Goal: Information Seeking & Learning: Learn about a topic

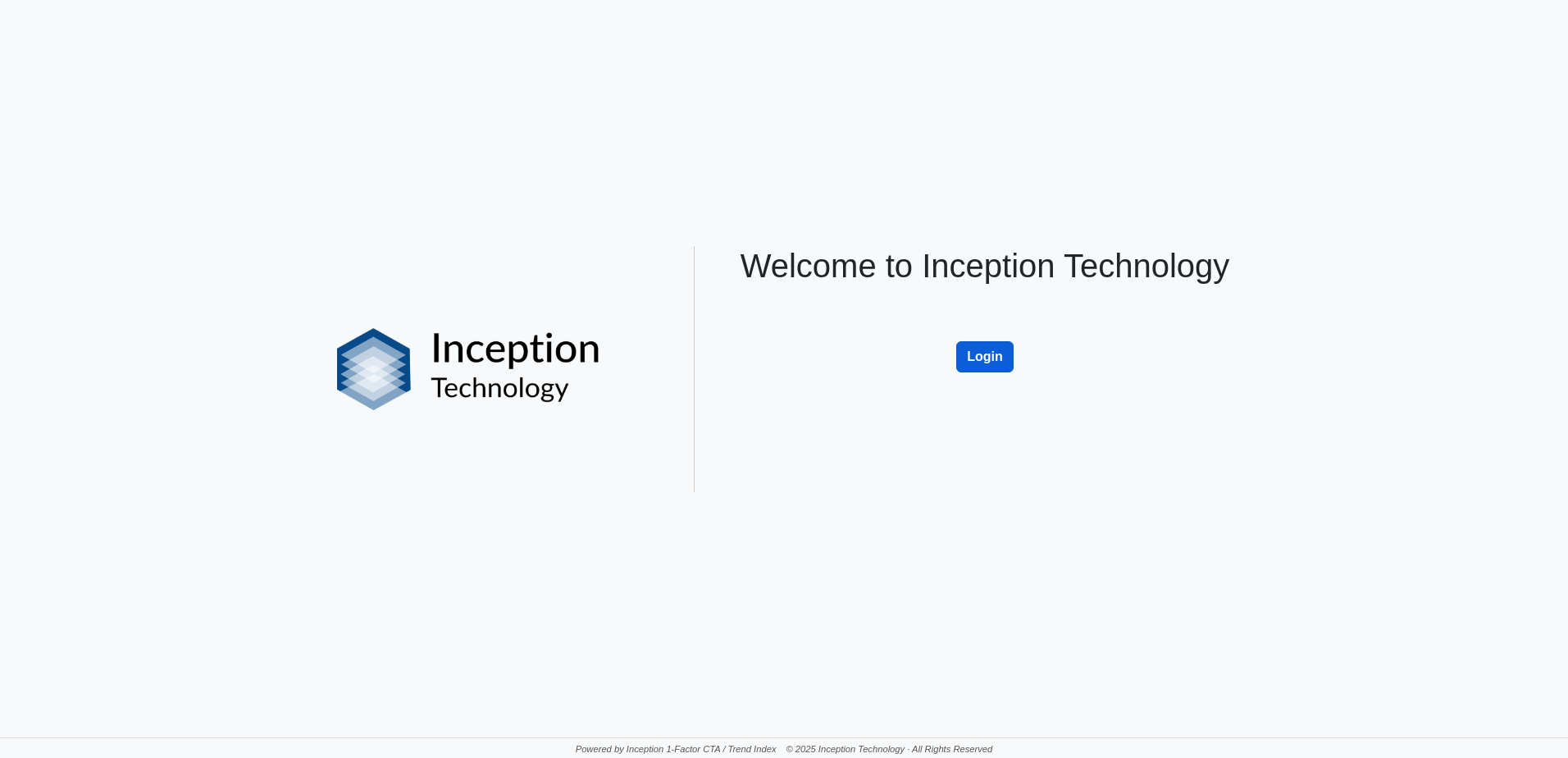
click at [961, 351] on button "Login" at bounding box center [985, 356] width 57 height 32
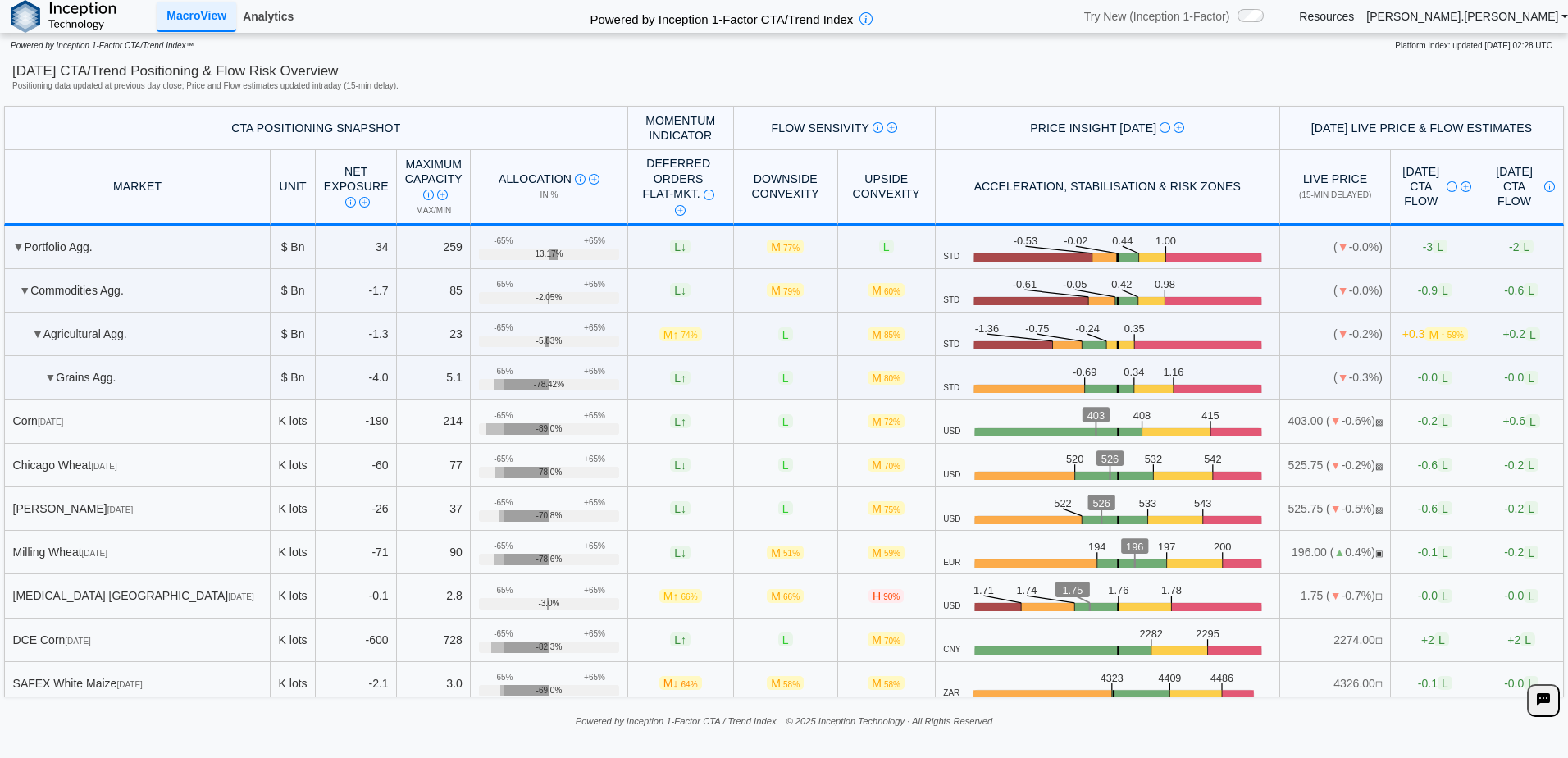
click at [271, 10] on link "Analytics" at bounding box center [268, 16] width 64 height 28
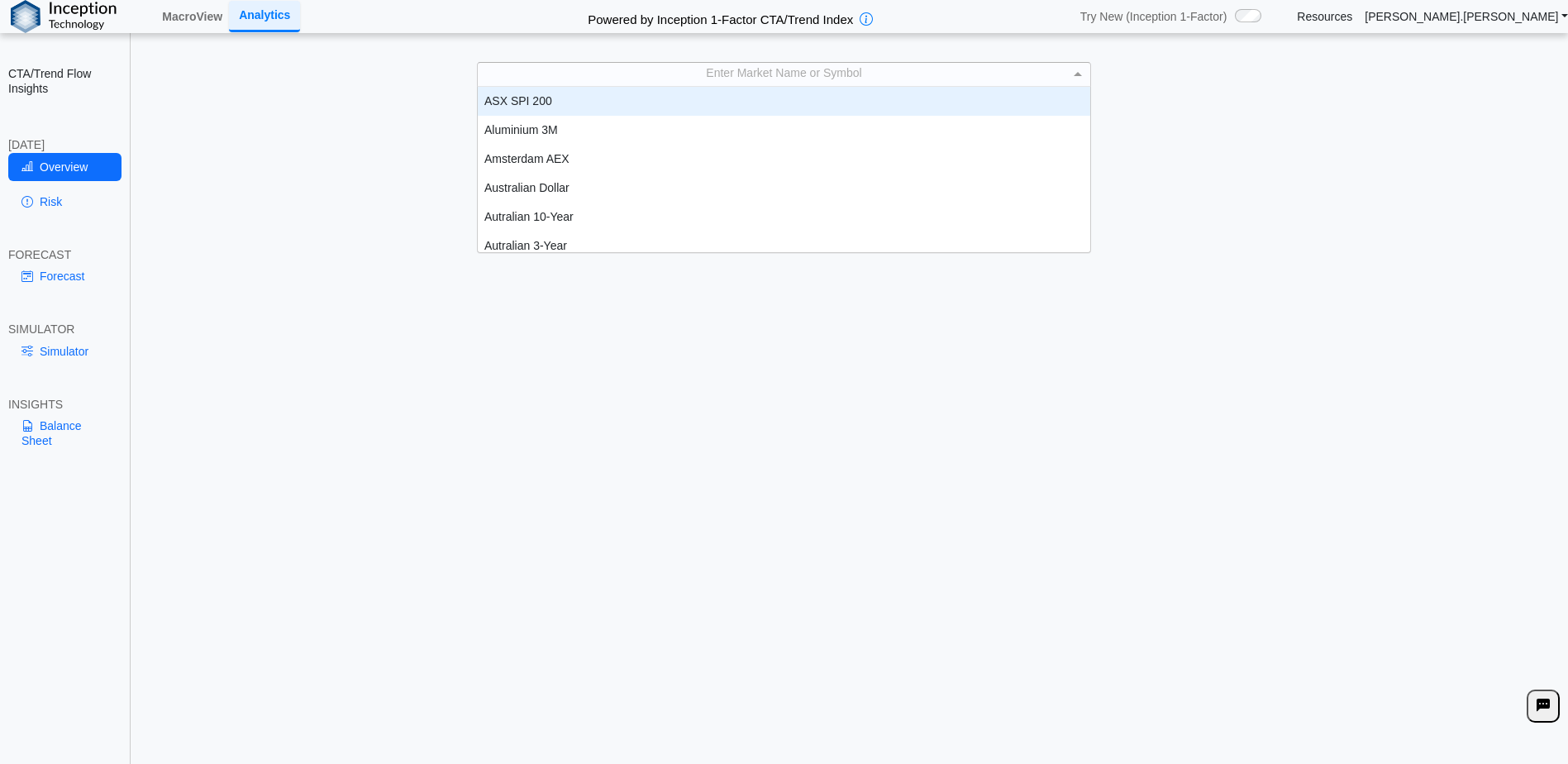
click at [719, 70] on div "Enter Market Name or Symbol" at bounding box center [784, 74] width 612 height 23
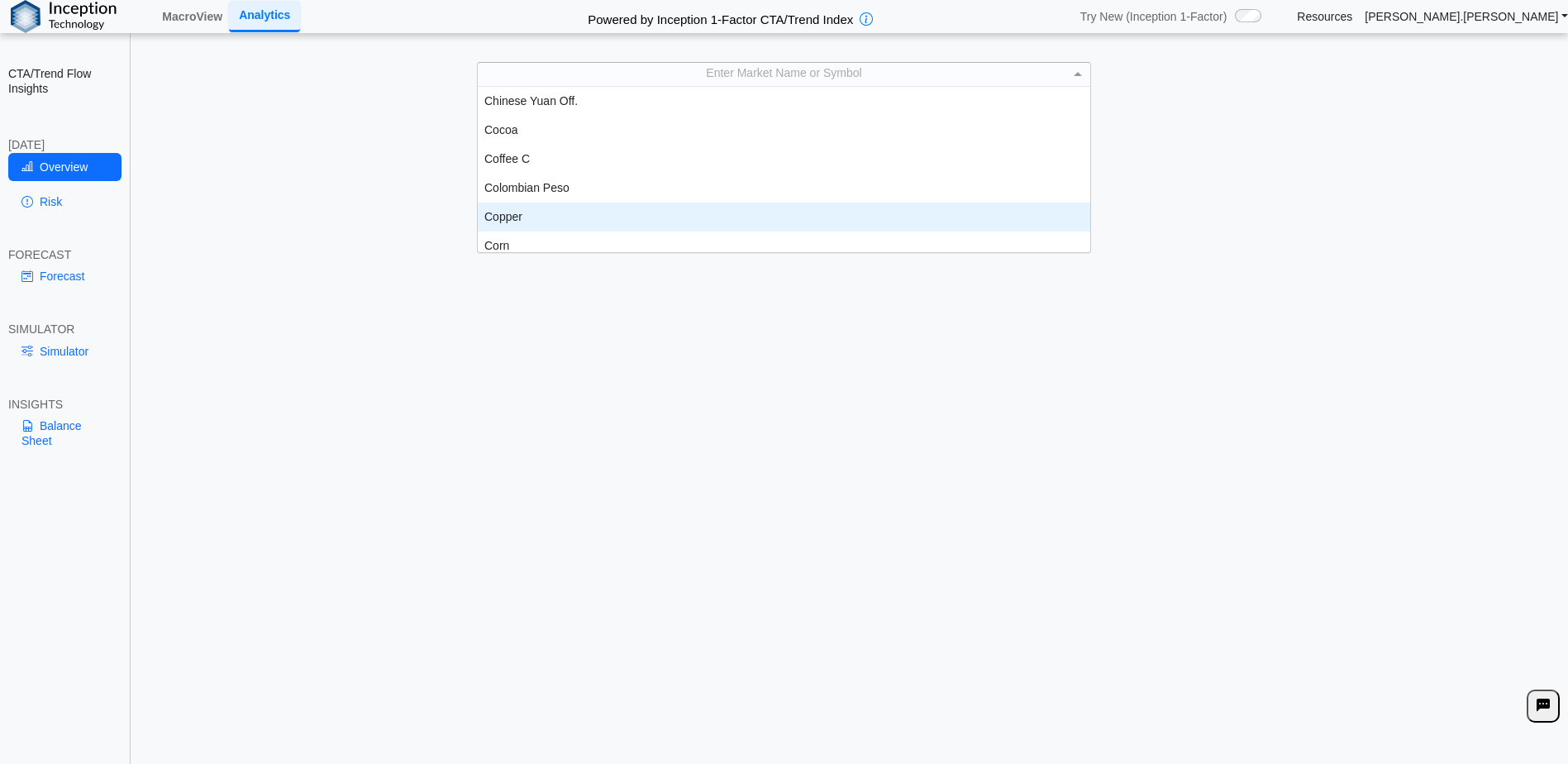
scroll to position [587, 0]
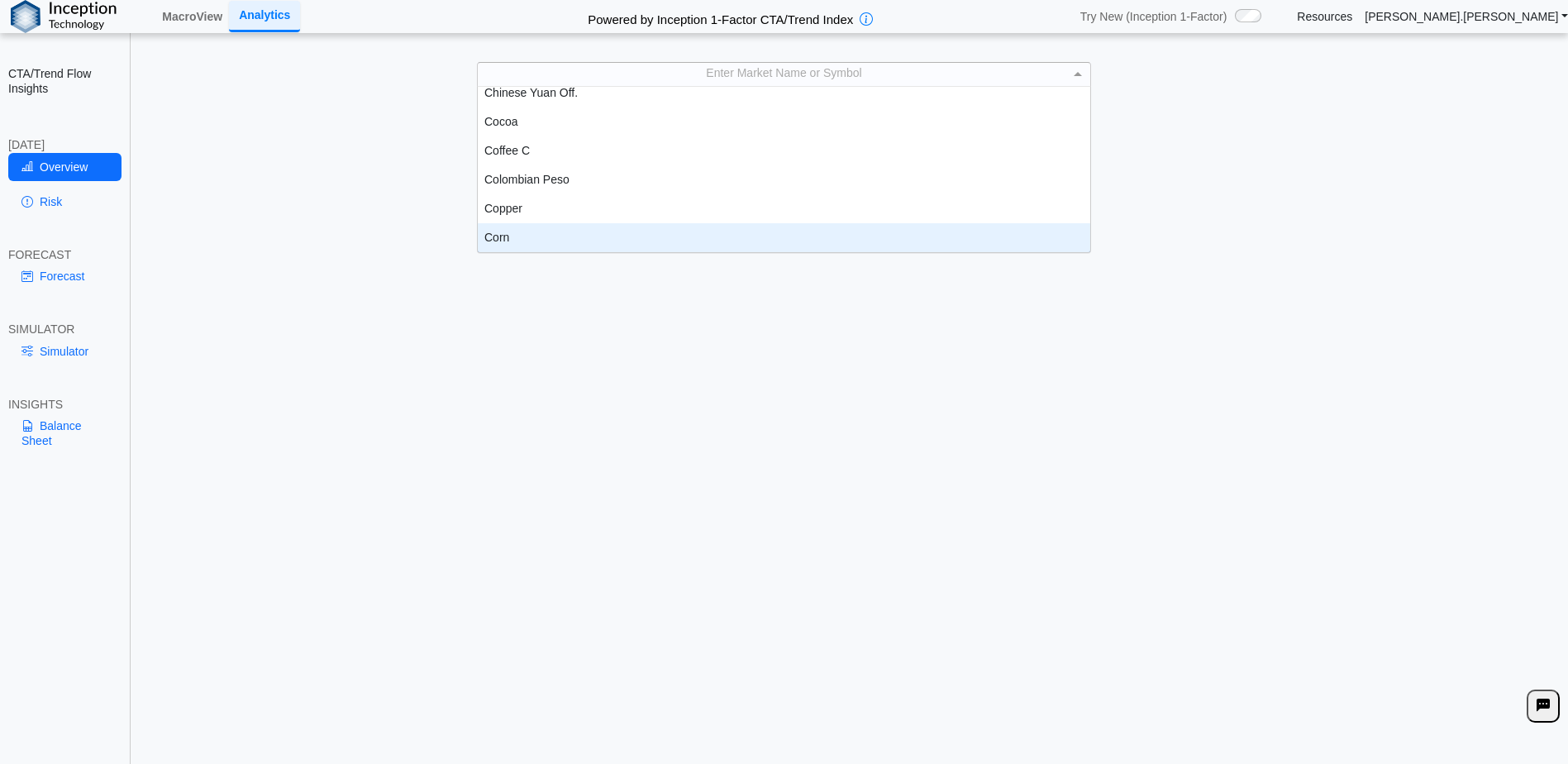
click at [514, 237] on div "Corn" at bounding box center [784, 238] width 612 height 29
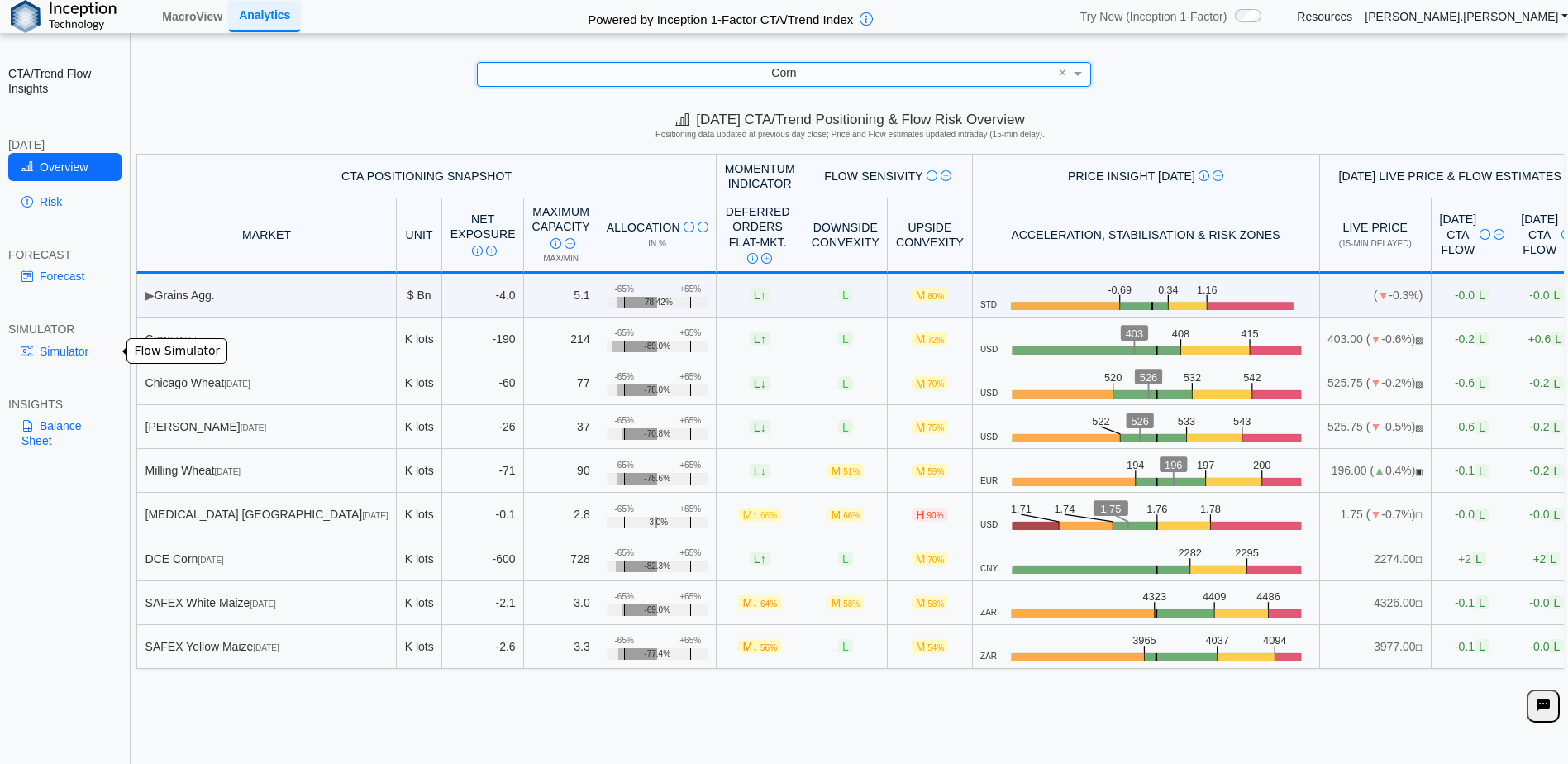
click at [50, 344] on link "Simulator" at bounding box center [65, 351] width 113 height 28
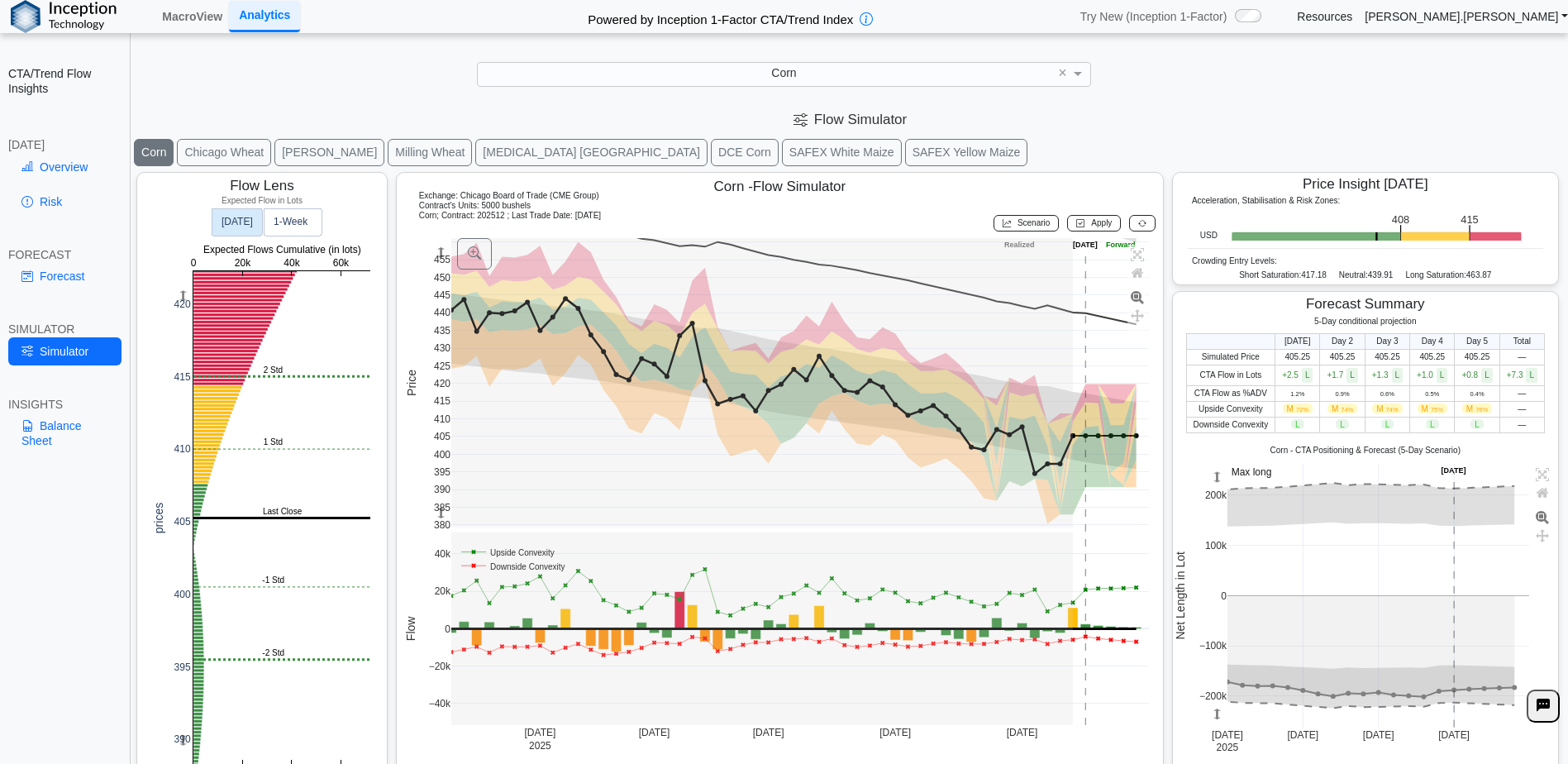
click at [247, 221] on text "[DATE]" at bounding box center [237, 221] width 32 height 12
click at [308, 226] on text "1‑Week" at bounding box center [291, 221] width 35 height 12
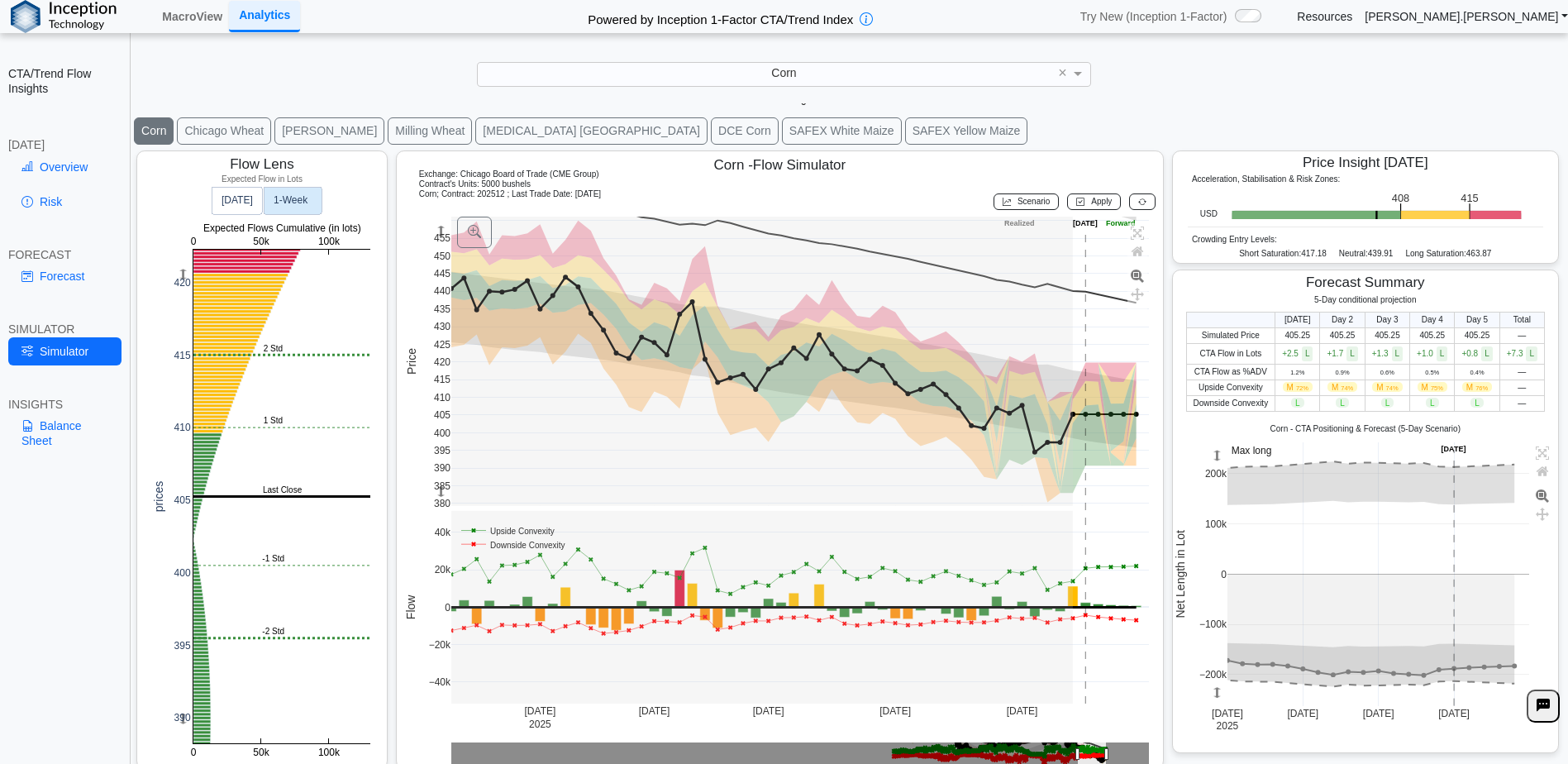
scroll to position [27, 0]
